Goal: Task Accomplishment & Management: Complete application form

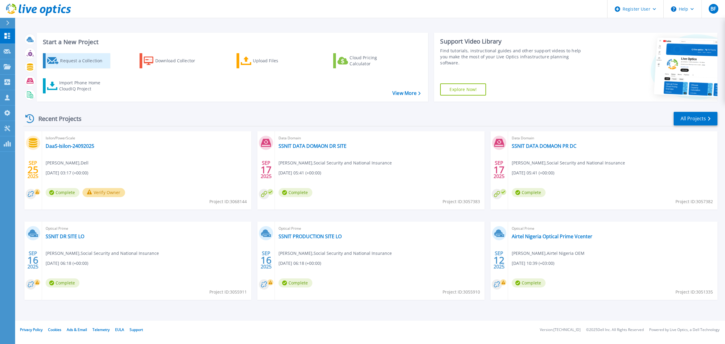
click at [87, 63] on div "Request a Collection" at bounding box center [84, 61] width 48 height 12
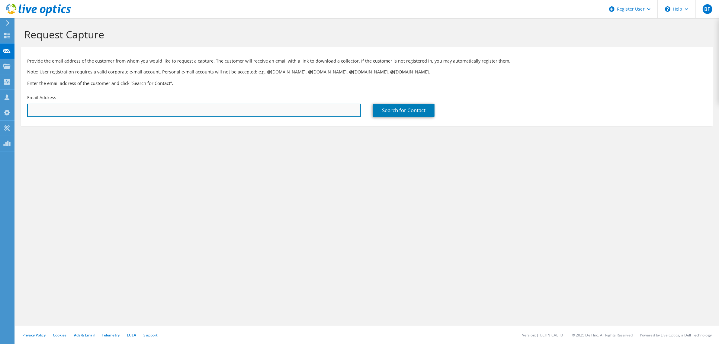
click at [121, 110] on input "text" at bounding box center [194, 110] width 334 height 13
paste input "Renatha Ahishakiye <renatha1.ahishakiye@rw.airtel.com>"
drag, startPoint x: 72, startPoint y: 111, endPoint x: 0, endPoint y: 112, distance: 71.9
click at [0, 112] on div "BF Dell User Belkacem Faouci Belkacem.Faouci@dell.com Dell My Profile Log Out \…" at bounding box center [359, 172] width 719 height 344
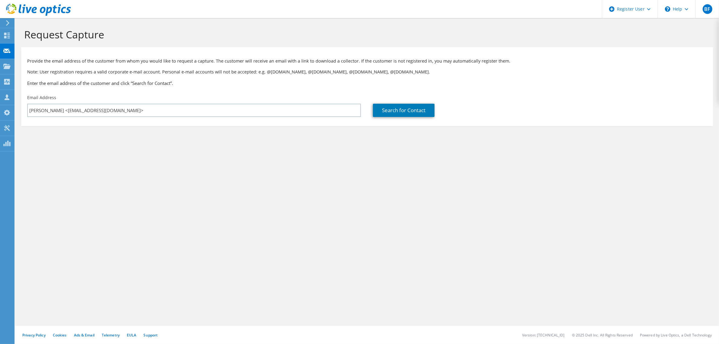
click at [56, 117] on div "Email Address Renatha Ahishakiye <renatha1.ahishakiye@rw.airtel.com>" at bounding box center [194, 105] width 346 height 28
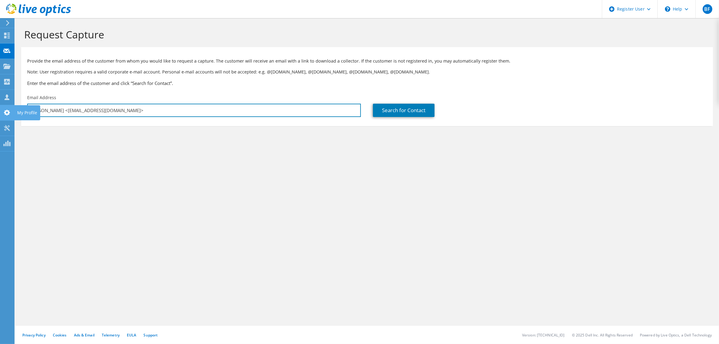
drag, startPoint x: 70, startPoint y: 112, endPoint x: 0, endPoint y: 111, distance: 69.8
click at [0, 111] on div "BF Dell User Belkacem Faouci Belkacem.Faouci@dell.com Dell My Profile Log Out \…" at bounding box center [359, 172] width 719 height 344
click at [82, 115] on input "Renatha Ahishakiye <renatha1.ahishakiye@rw.airtel.com>" at bounding box center [194, 110] width 334 height 13
drag, startPoint x: 29, startPoint y: 112, endPoint x: 72, endPoint y: 111, distance: 43.5
click at [72, 111] on input "Renatha Ahishakiye <renatha1.ahishakiye@rw.airtel.com>" at bounding box center [194, 110] width 334 height 13
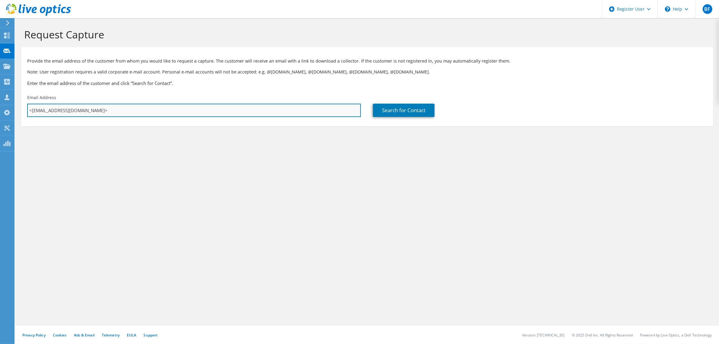
click at [119, 108] on input "<renatha1.ahishakiye@rw.airtel.com>" at bounding box center [194, 110] width 334 height 13
click at [118, 110] on input "<renatha1.ahishakiye@rw.airtel.com>" at bounding box center [194, 110] width 334 height 13
drag, startPoint x: 32, startPoint y: 111, endPoint x: 38, endPoint y: 123, distance: 14.1
click at [32, 111] on input "<renatha1.ahishakiye@rw.airtel.com" at bounding box center [194, 110] width 334 height 13
type input "renatha1.ahishakiye@rw.airtel.com"
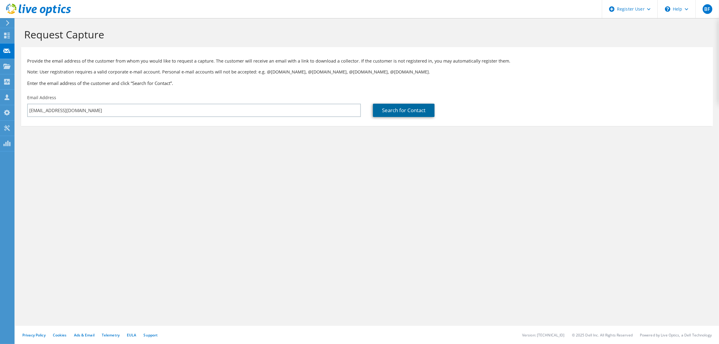
click at [407, 112] on link "Search for Contact" at bounding box center [404, 110] width 62 height 13
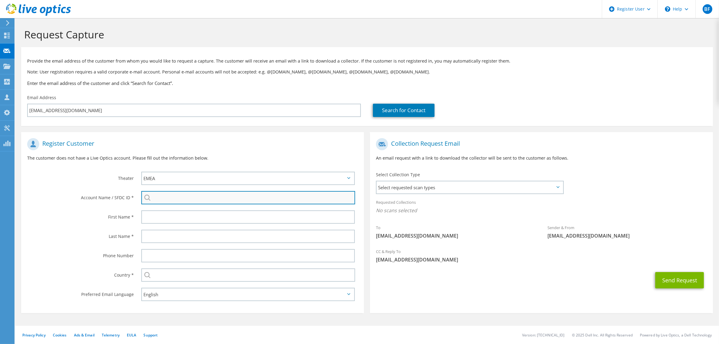
click at [169, 198] on input "search" at bounding box center [248, 197] width 214 height 13
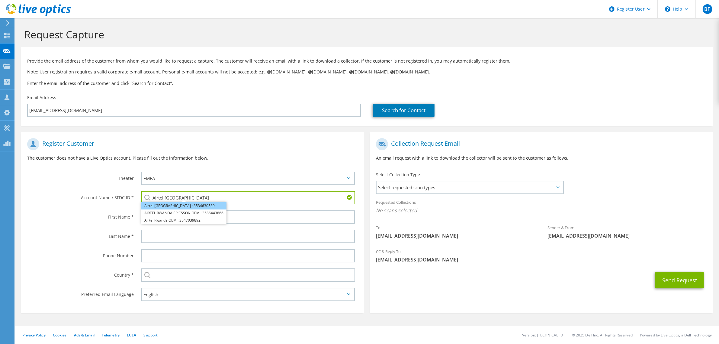
click at [172, 204] on li "Airtel Rwanda : 3534630539" at bounding box center [183, 205] width 85 height 7
type input "Airtel Rwanda : 3534630539"
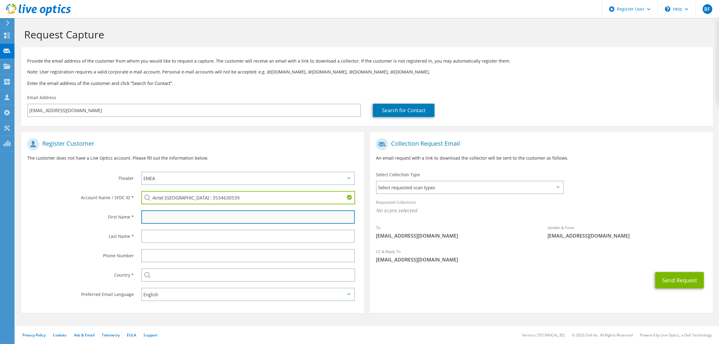
click at [156, 221] on input "text" at bounding box center [247, 216] width 213 height 13
paste input "Renatha Ahishakiye"
click at [171, 217] on input "Renatha Ahishakiye" at bounding box center [247, 216] width 213 height 13
type input "Renatha"
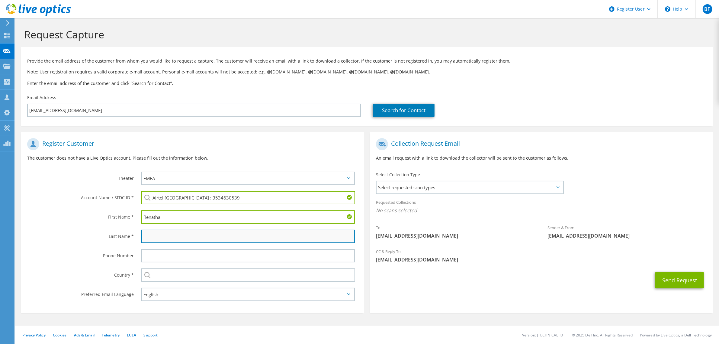
click at [166, 239] on input "text" at bounding box center [247, 236] width 213 height 13
paste input "Ahishakiye"
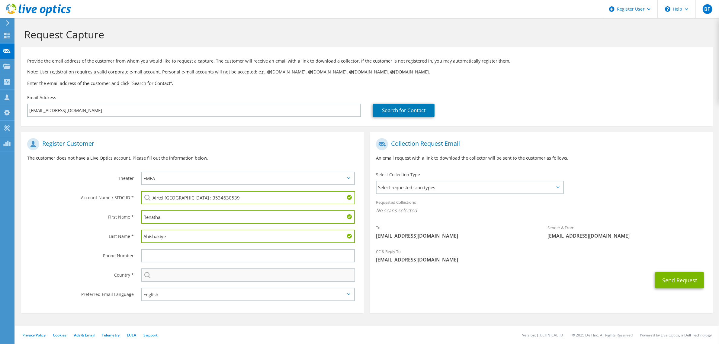
type input "Ahishakiye"
click at [170, 276] on input "text" at bounding box center [248, 274] width 214 height 13
type input "[GEOGRAPHIC_DATA]"
click at [407, 192] on span "Select requested scan types" at bounding box center [470, 187] width 186 height 12
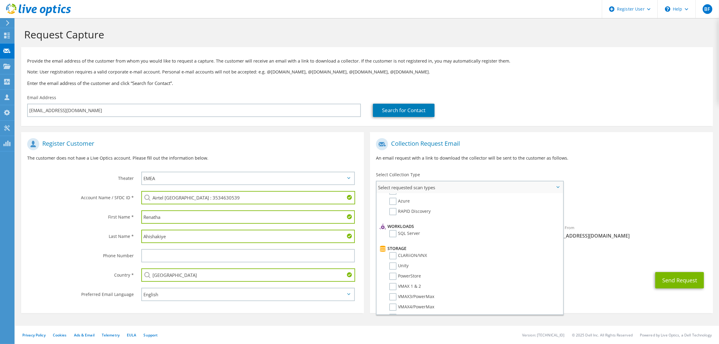
scroll to position [75, 0]
click at [393, 253] on label "PowerStore" at bounding box center [405, 256] width 32 height 7
click at [0, 0] on input "PowerStore" at bounding box center [0, 0] width 0 height 0
click at [393, 283] on label "Data Domain" at bounding box center [406, 286] width 35 height 7
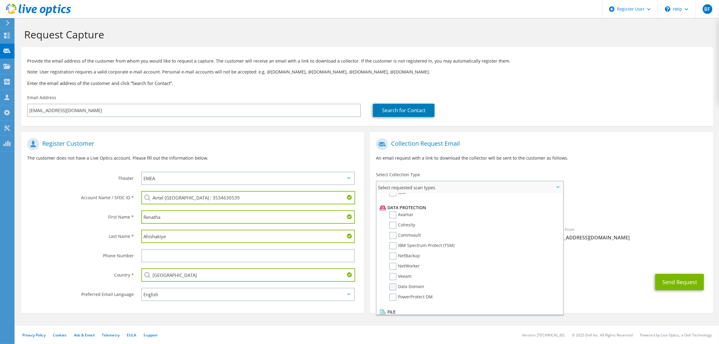
click at [0, 0] on input "Data Domain" at bounding box center [0, 0] width 0 height 0
click at [602, 269] on div "CC & Reply To Belkacem.Faouci@dell.com" at bounding box center [541, 259] width 343 height 24
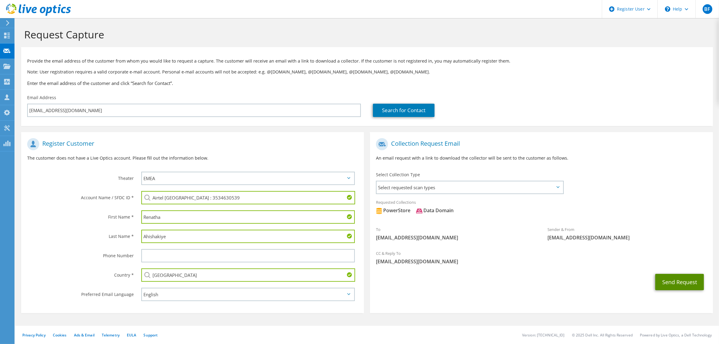
click at [682, 277] on button "Send Request" at bounding box center [679, 282] width 49 height 16
